Goal: Communication & Community: Answer question/provide support

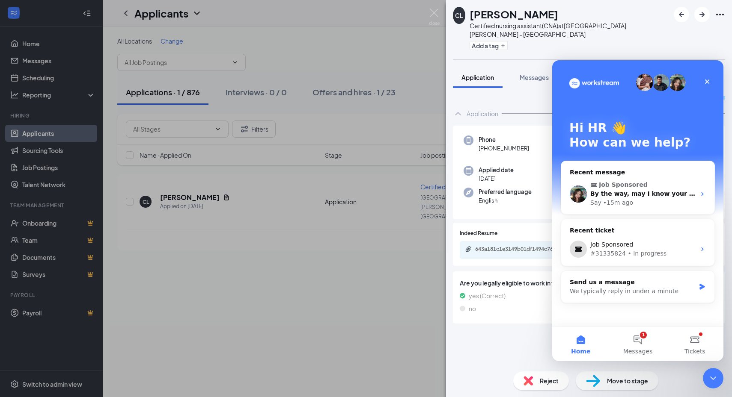
click at [640, 247] on div "Job Sponsored" at bounding box center [642, 244] width 105 height 9
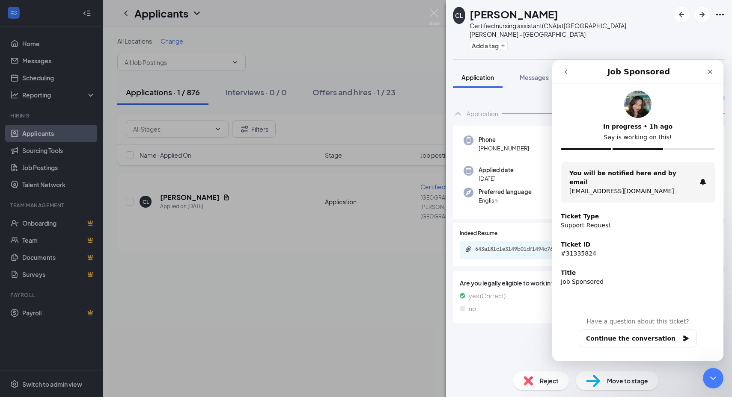
click at [563, 77] on button "go back" at bounding box center [565, 72] width 16 height 16
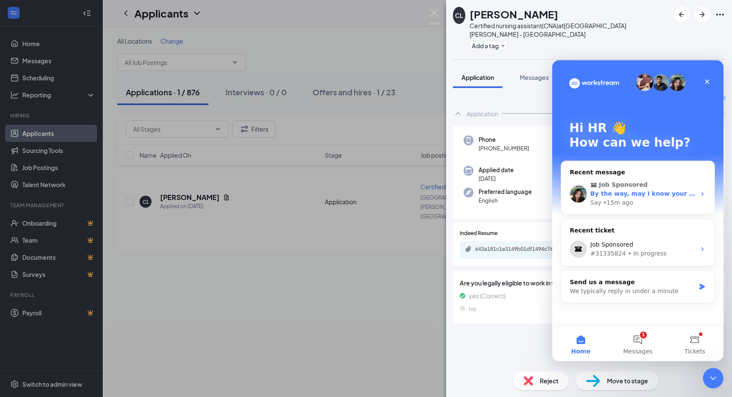
click at [635, 193] on span "By the way, may I know your name, please, to address you properly?" at bounding box center [706, 193] width 232 height 7
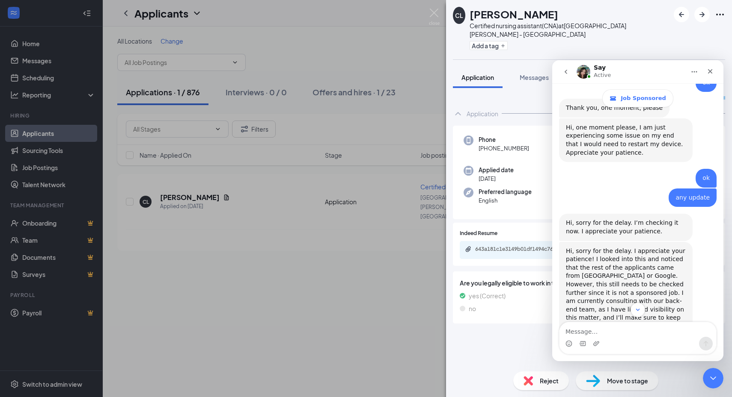
scroll to position [481, 0]
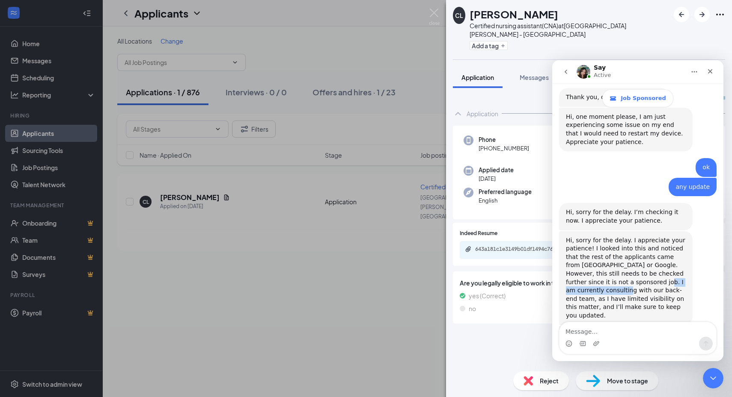
drag, startPoint x: 597, startPoint y: 256, endPoint x: 667, endPoint y: 261, distance: 69.5
click at [667, 261] on div "Hi, sorry for the delay. I appreciate your patience! I looked into this and not…" at bounding box center [626, 279] width 120 height 84
drag, startPoint x: 608, startPoint y: 270, endPoint x: 661, endPoint y: 268, distance: 53.5
click at [661, 268] on div "Hi, sorry for the delay. I appreciate your patience! I looked into this and not…" at bounding box center [626, 279] width 120 height 84
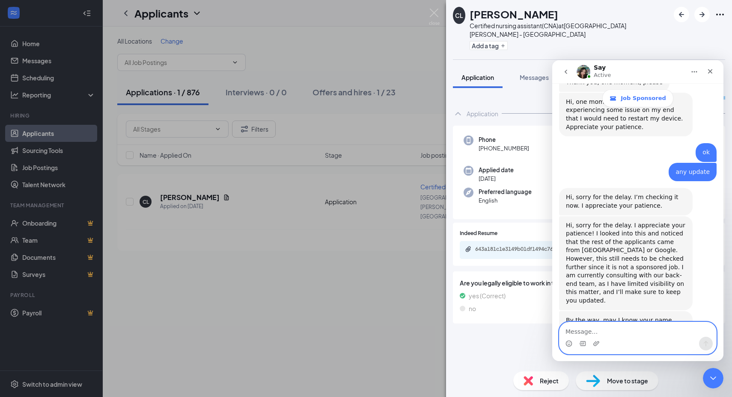
click at [616, 326] on textarea "Message…" at bounding box center [637, 330] width 157 height 15
type textarea "[PERSON_NAME]"
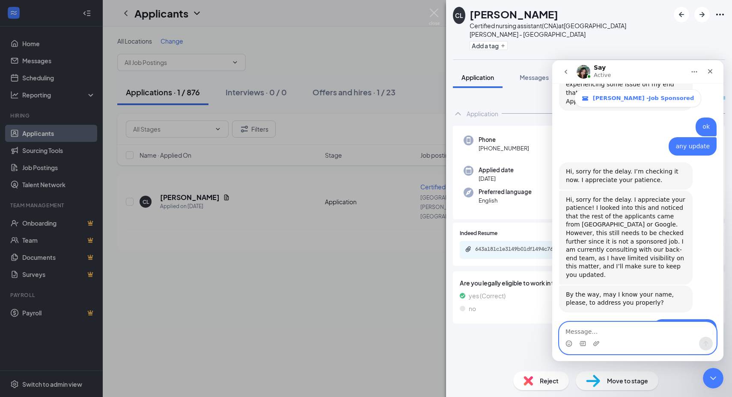
scroll to position [564, 0]
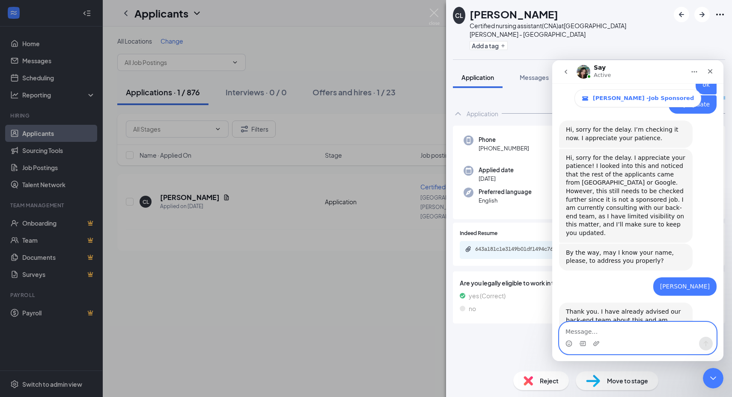
click at [607, 325] on textarea "Message…" at bounding box center [637, 330] width 157 height 15
type textarea "ok"
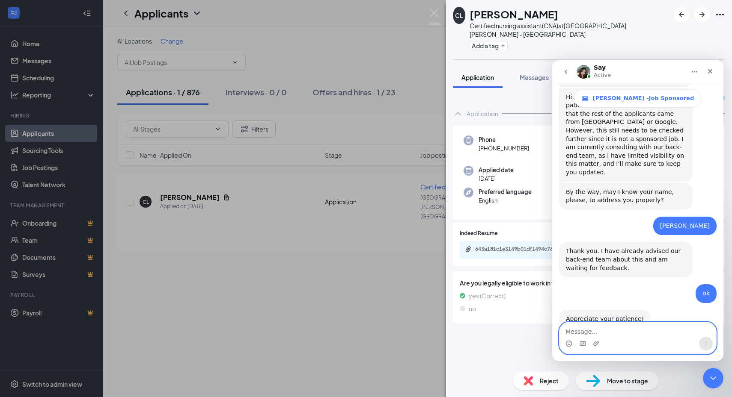
scroll to position [615, 0]
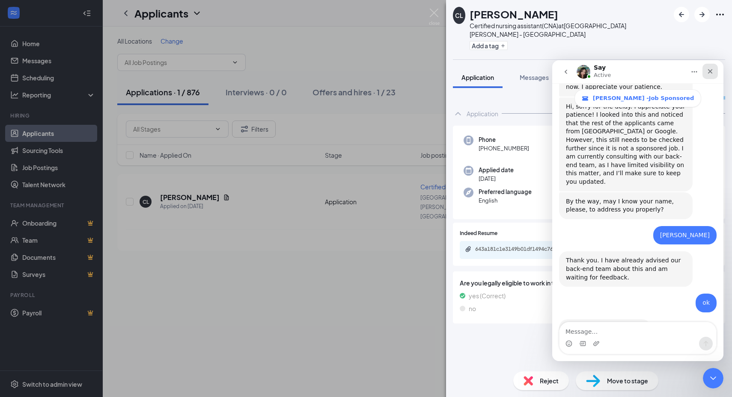
click at [712, 74] on icon "Close" at bounding box center [709, 71] width 7 height 7
